Goal: Ask a question: Seek information or help from site administrators or community

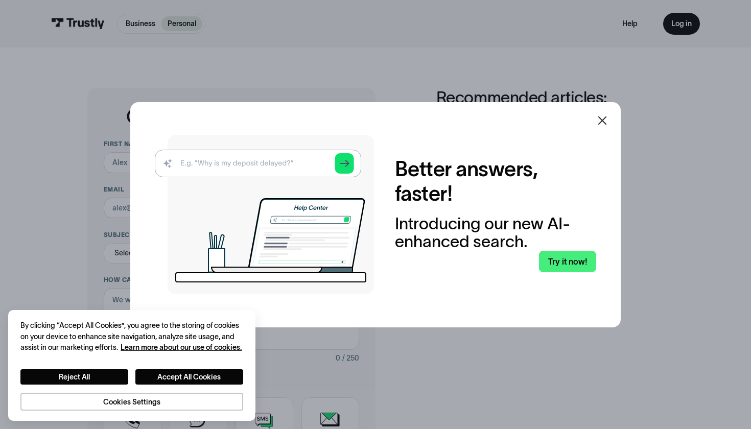
click at [604, 116] on icon at bounding box center [602, 120] width 12 height 12
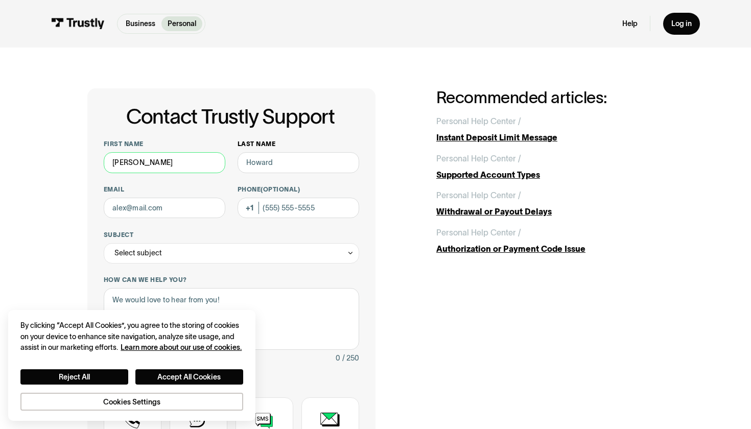
type input "[PERSON_NAME]"
click at [394, 200] on div "Contact Trustly Support First name [PERSON_NAME] Last name [PERSON_NAME] Email …" at bounding box center [375, 324] width 577 height 473
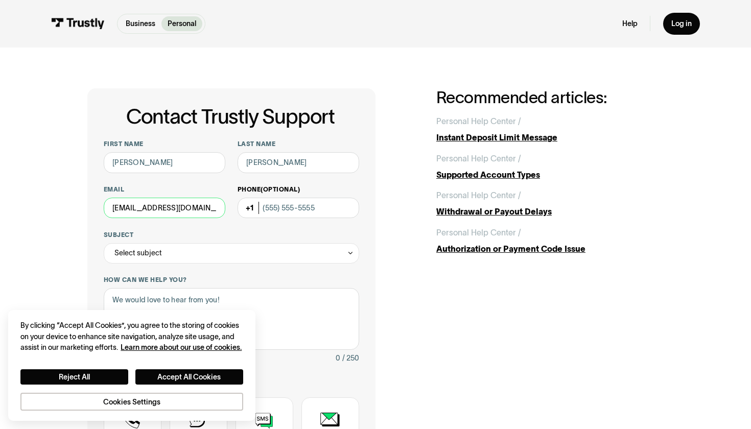
type input "[EMAIL_ADDRESS][DOMAIN_NAME]"
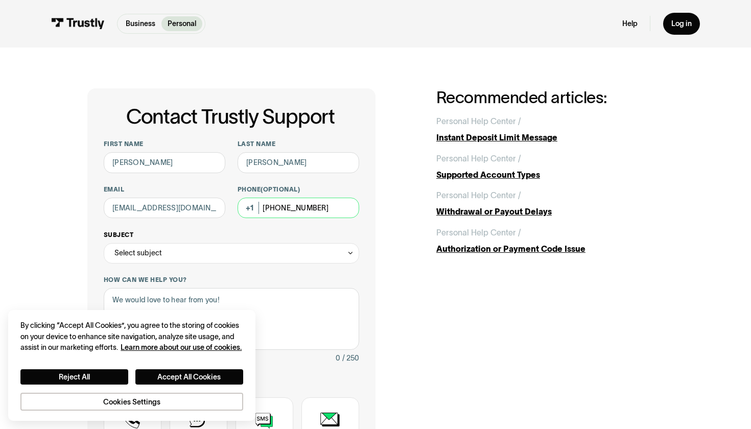
type input "[PHONE_NUMBER]"
click at [200, 257] on div "Select subject" at bounding box center [231, 253] width 255 height 20
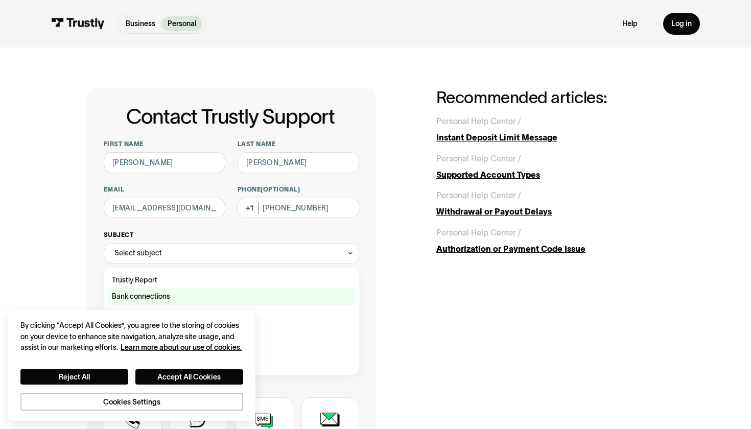
click at [175, 289] on div "Contact Trustly Support" at bounding box center [231, 296] width 247 height 16
type input "**********"
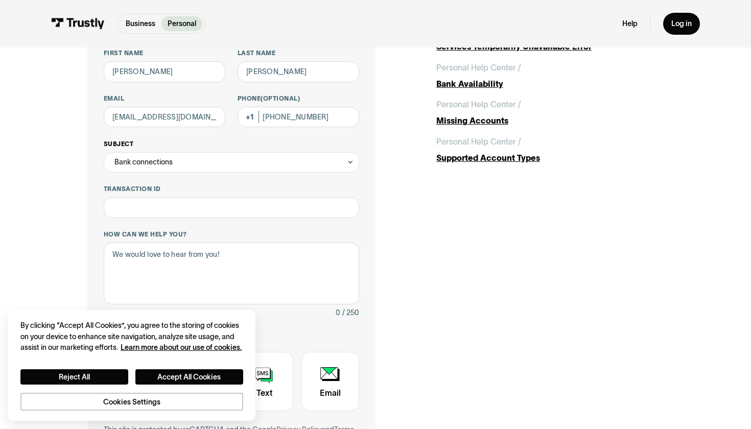
scroll to position [144, 0]
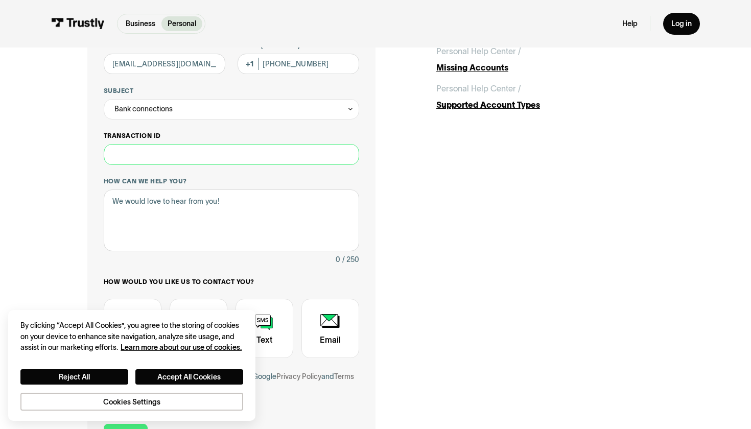
click at [190, 156] on input "Transaction ID" at bounding box center [231, 154] width 255 height 20
type input "**********"
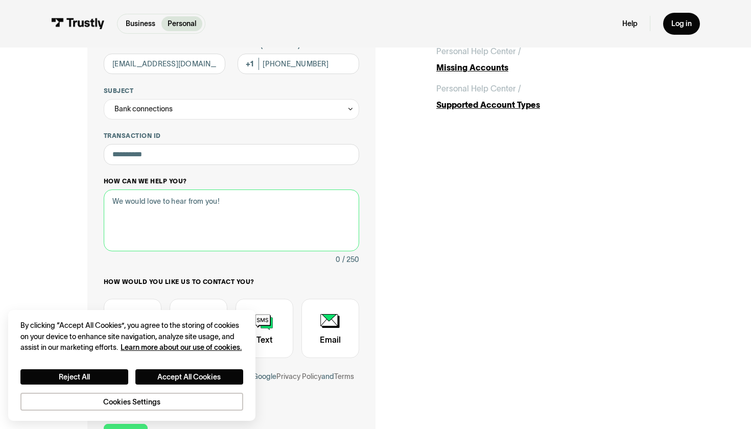
click at [154, 205] on textarea "How can we help you?" at bounding box center [231, 221] width 255 height 62
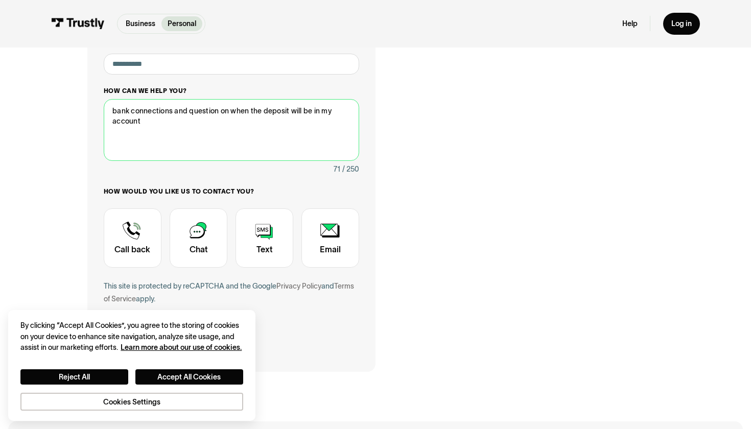
scroll to position [240, 0]
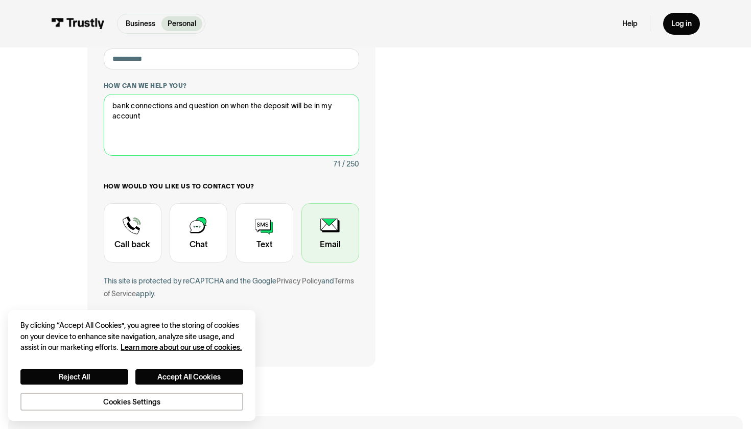
type textarea "bank connections and question on when the deposit will be in my account"
click at [344, 236] on div "Contact Trustly Support" at bounding box center [330, 233] width 58 height 60
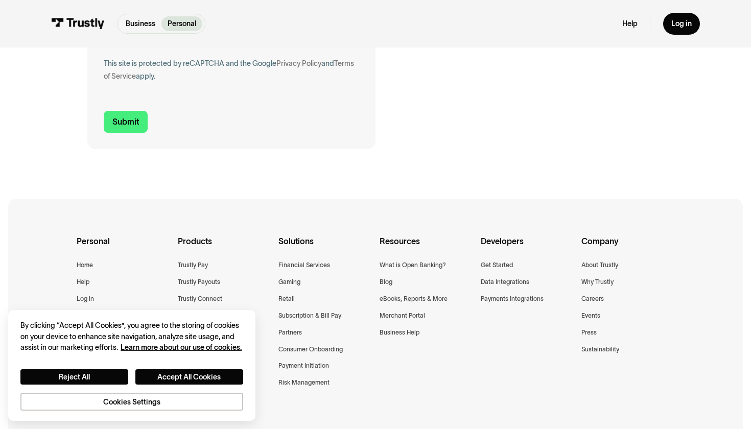
scroll to position [443, 0]
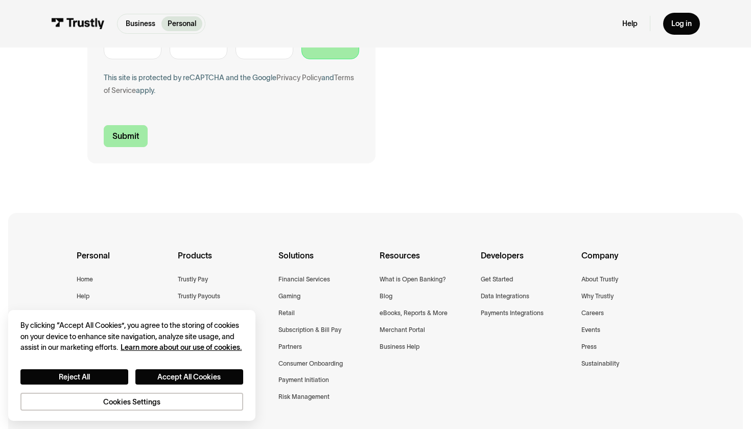
click at [140, 131] on input "Submit" at bounding box center [126, 135] width 44 height 21
type input "[PHONE_NUMBER]"
